Goal: Task Accomplishment & Management: Manage account settings

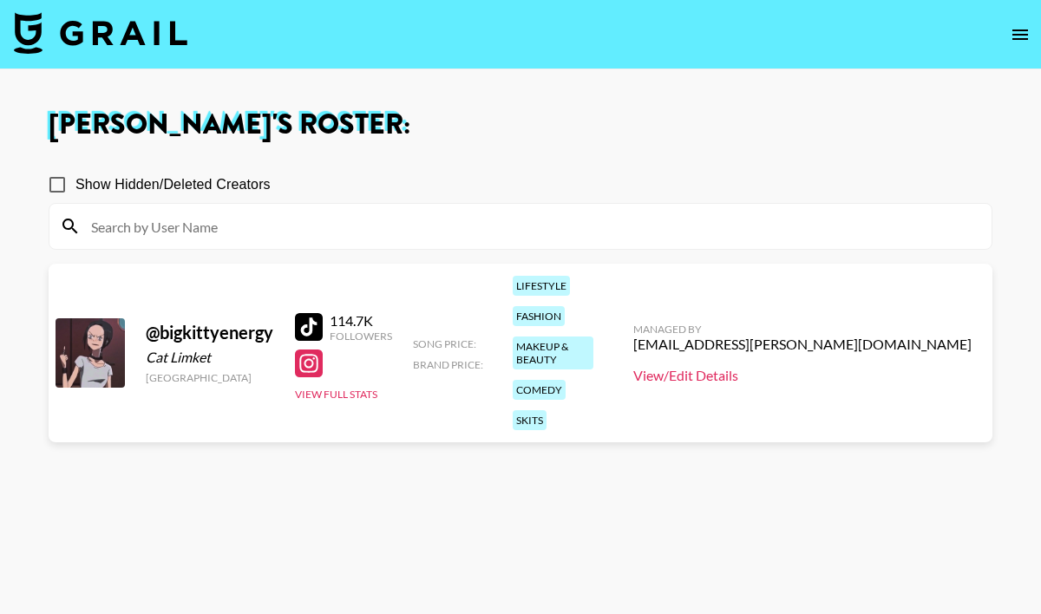
click at [860, 367] on link "View/Edit Details" at bounding box center [803, 375] width 338 height 17
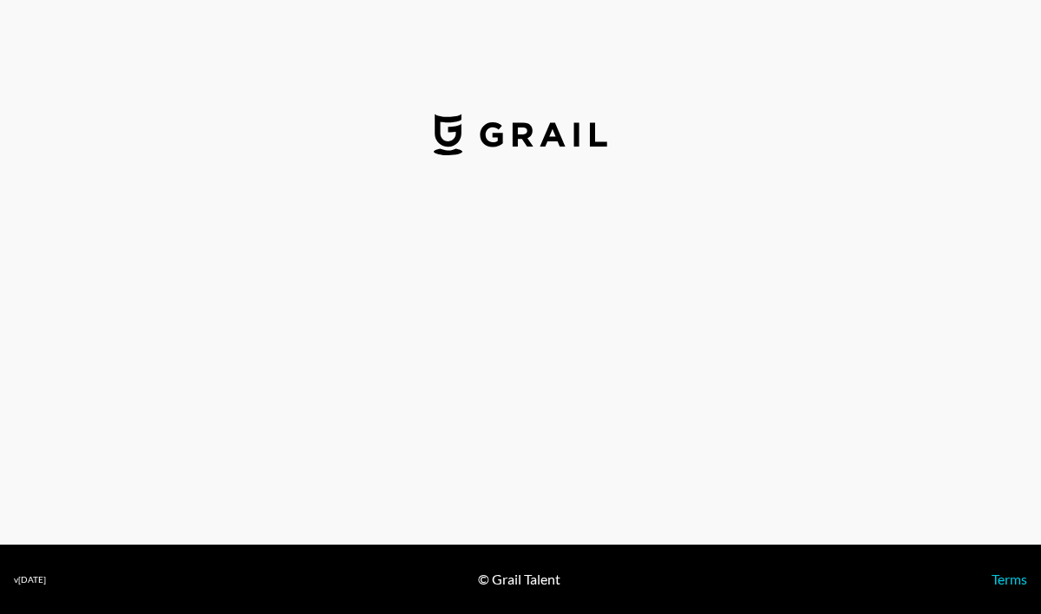
select select "USD"
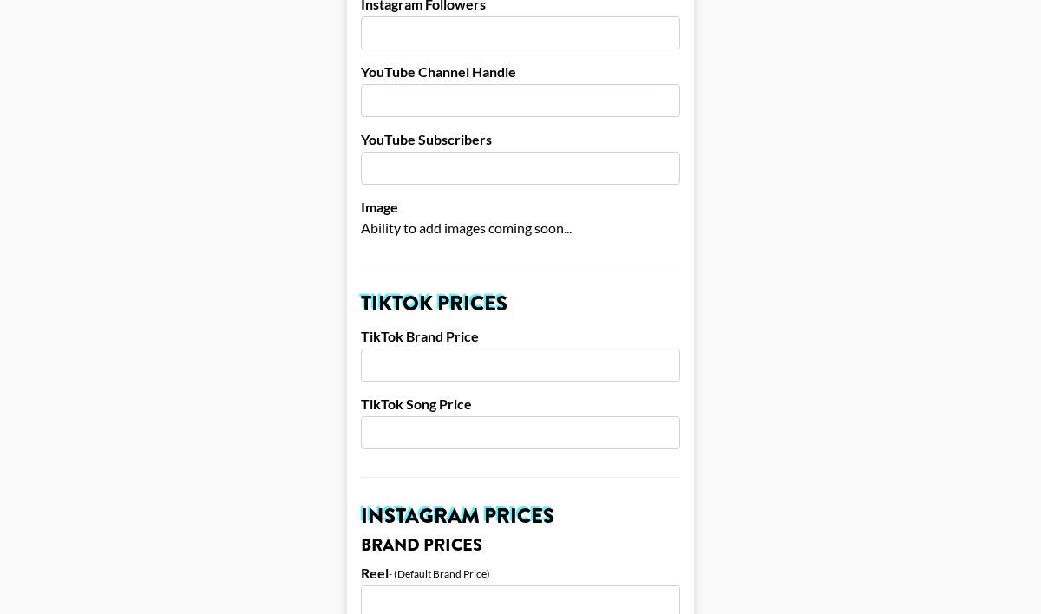
scroll to position [377, 0]
click at [555, 354] on input "number" at bounding box center [520, 364] width 319 height 33
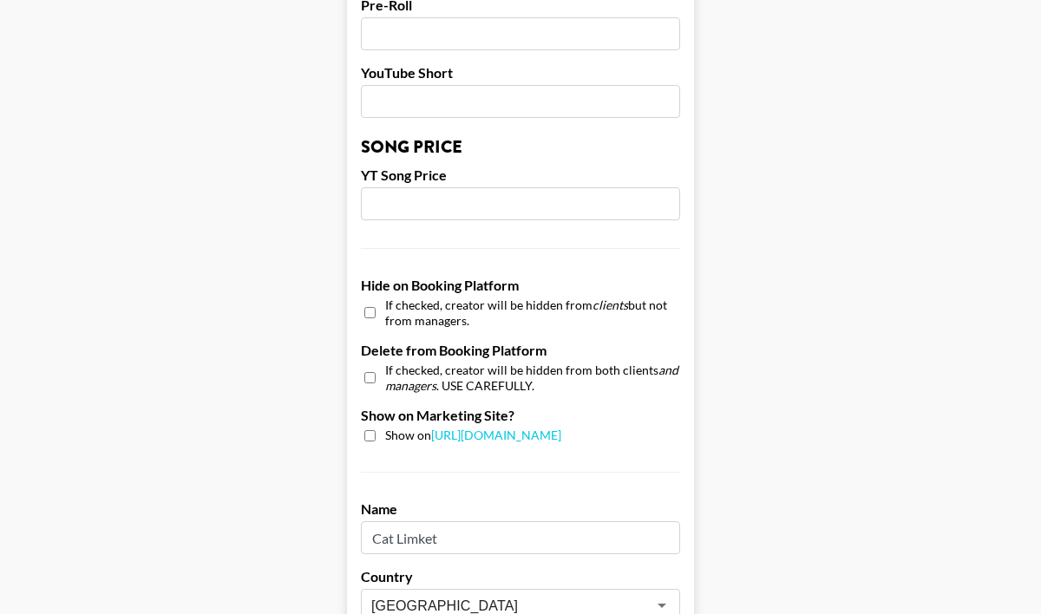
scroll to position [1421, 0]
type input "2000"
click at [368, 429] on input "checkbox" at bounding box center [370, 434] width 11 height 11
checkbox input "true"
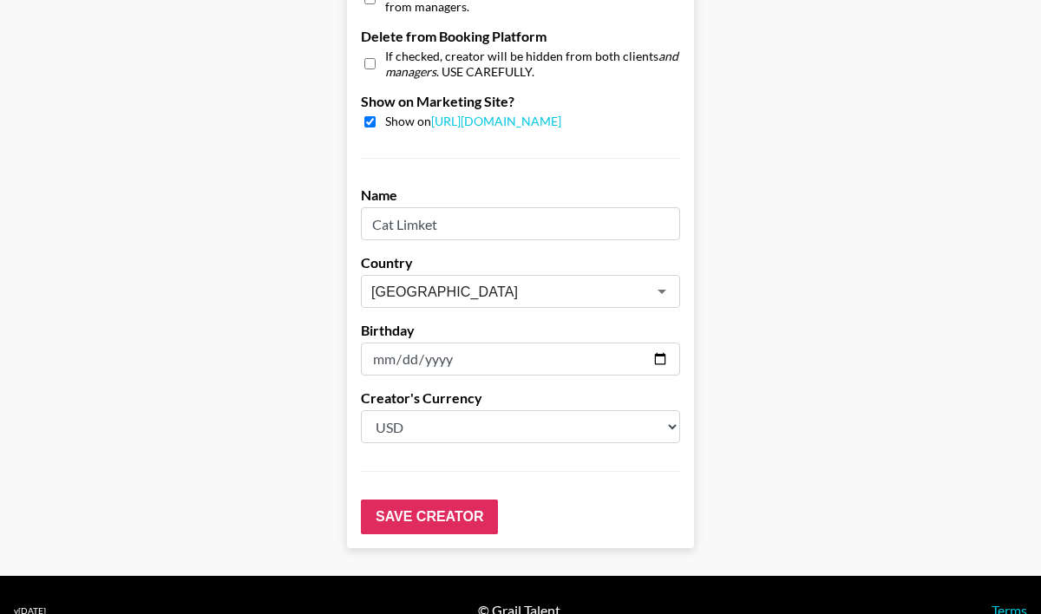
scroll to position [1740, 0]
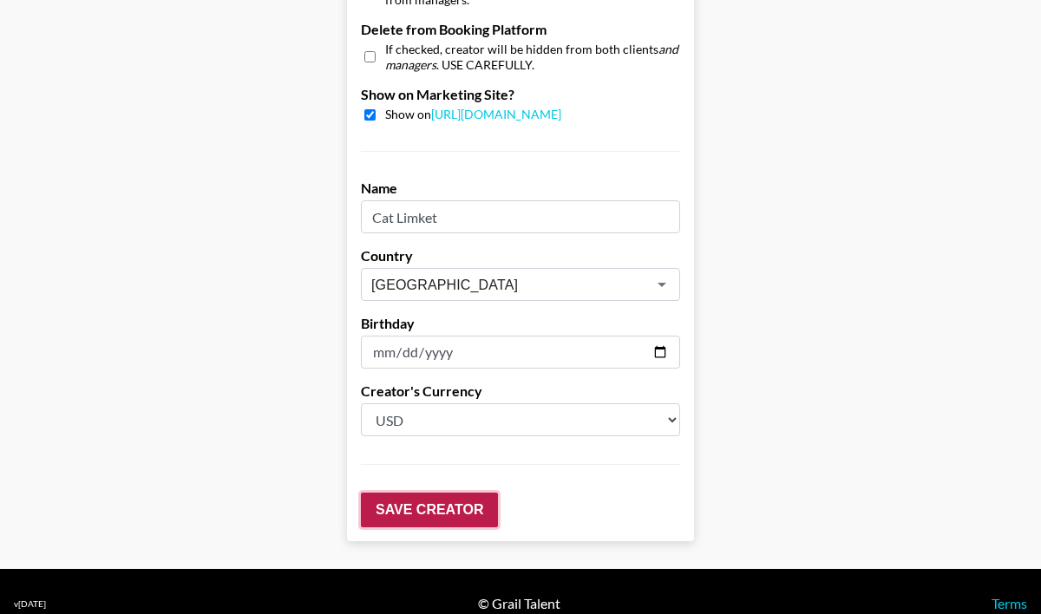
click at [434, 493] on input "Save Creator" at bounding box center [429, 510] width 137 height 35
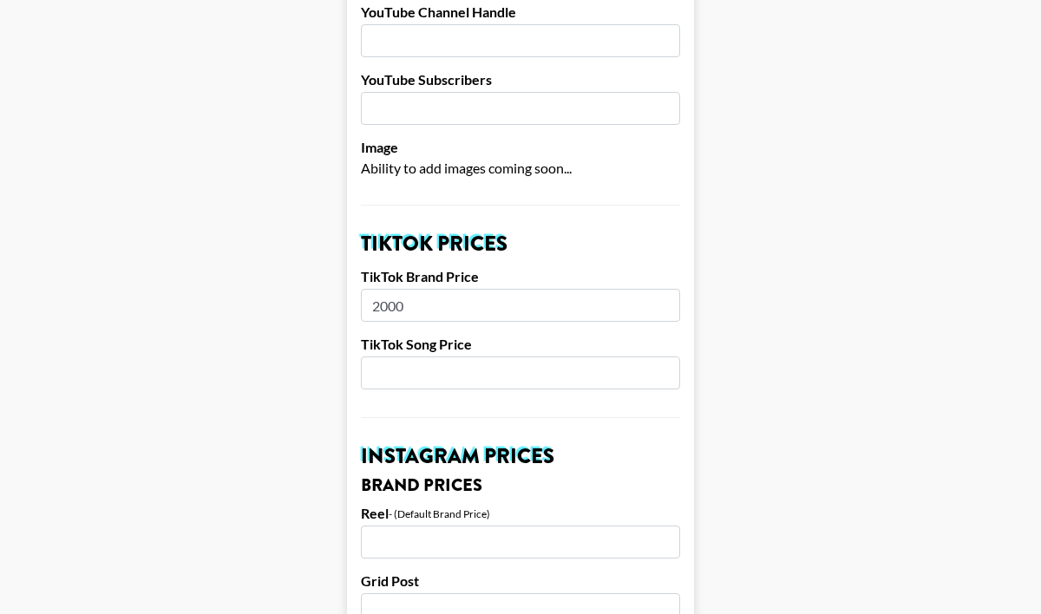
scroll to position [489, 0]
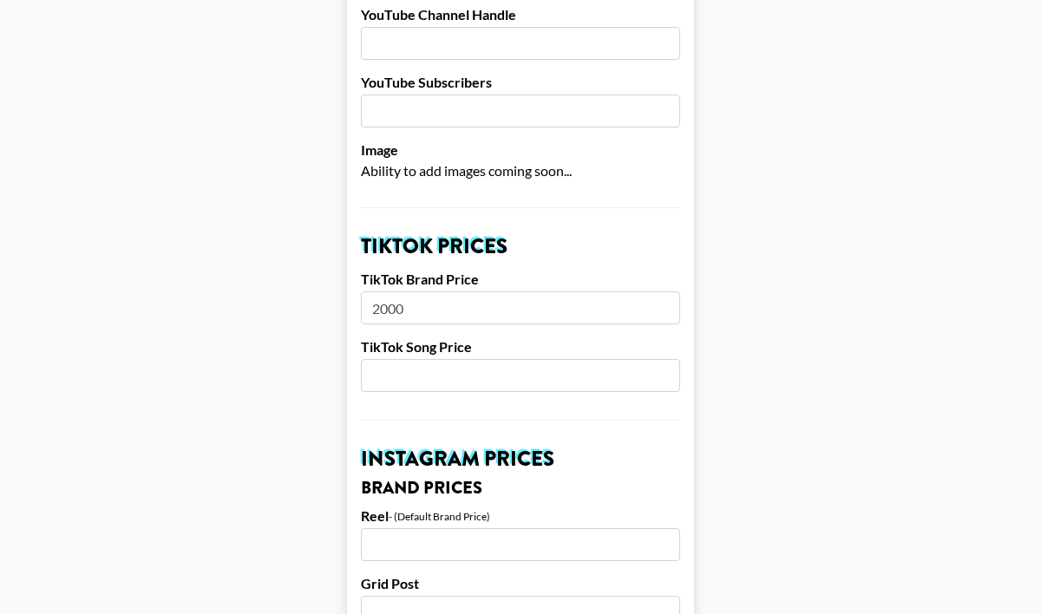
click at [437, 359] on input "number" at bounding box center [520, 375] width 319 height 33
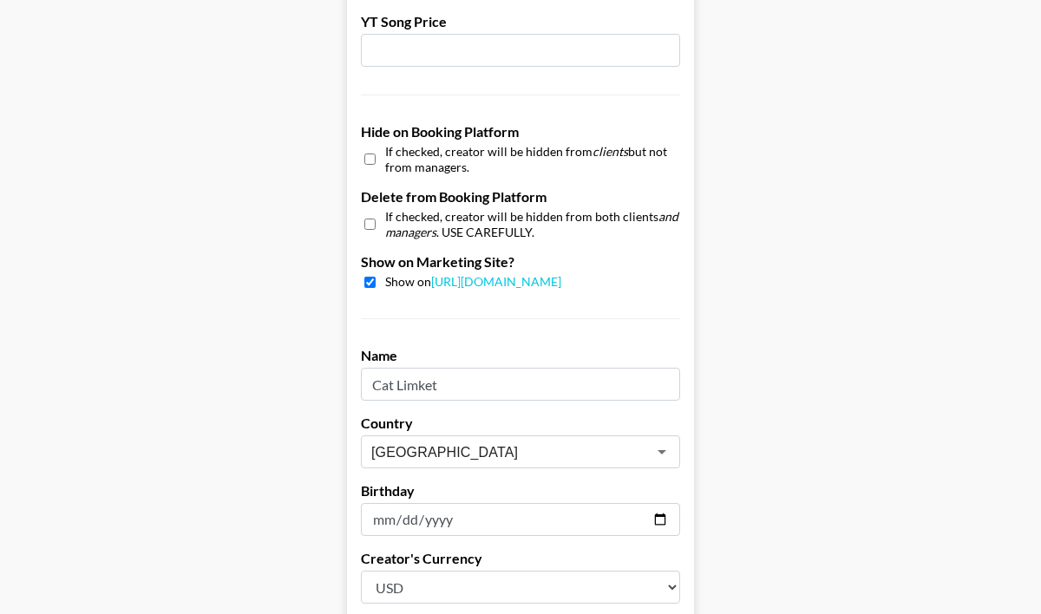
scroll to position [1796, 0]
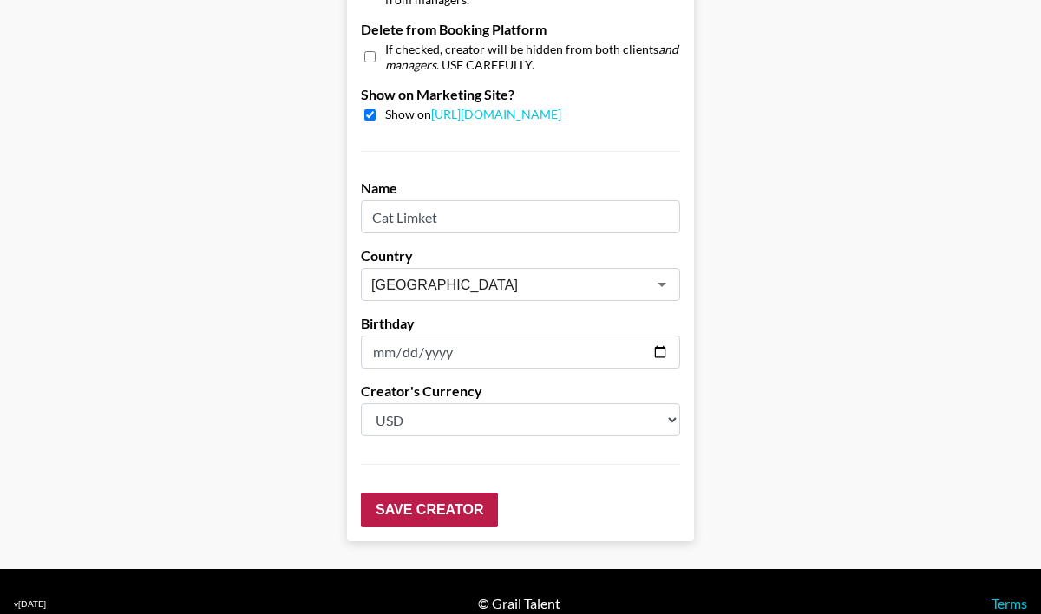
type input "600"
click at [422, 493] on input "Save Creator" at bounding box center [429, 510] width 137 height 35
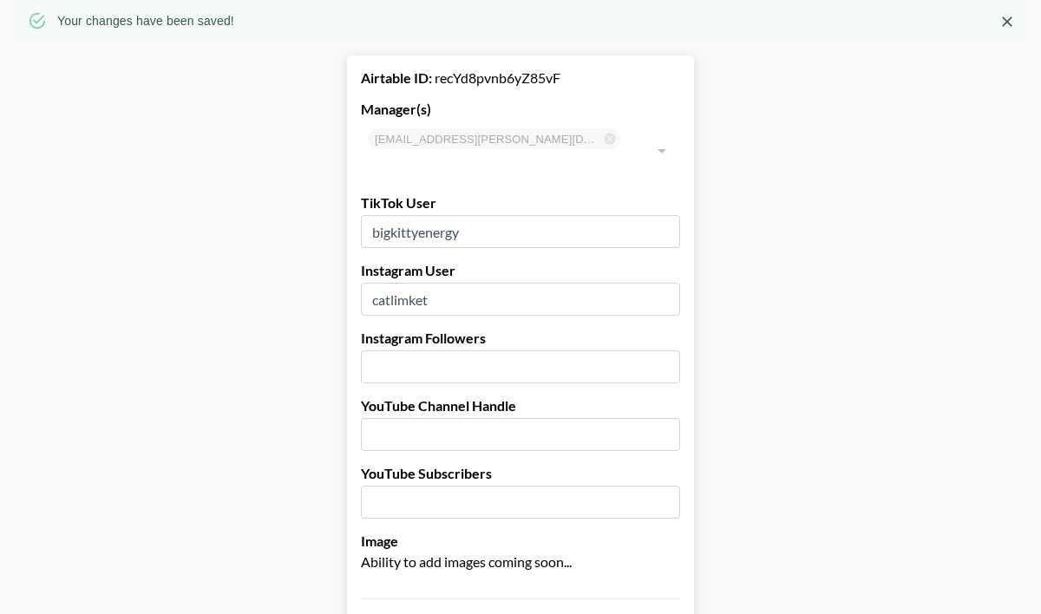
click at [422, 489] on input "number" at bounding box center [520, 502] width 319 height 33
